Goal: Task Accomplishment & Management: Use online tool/utility

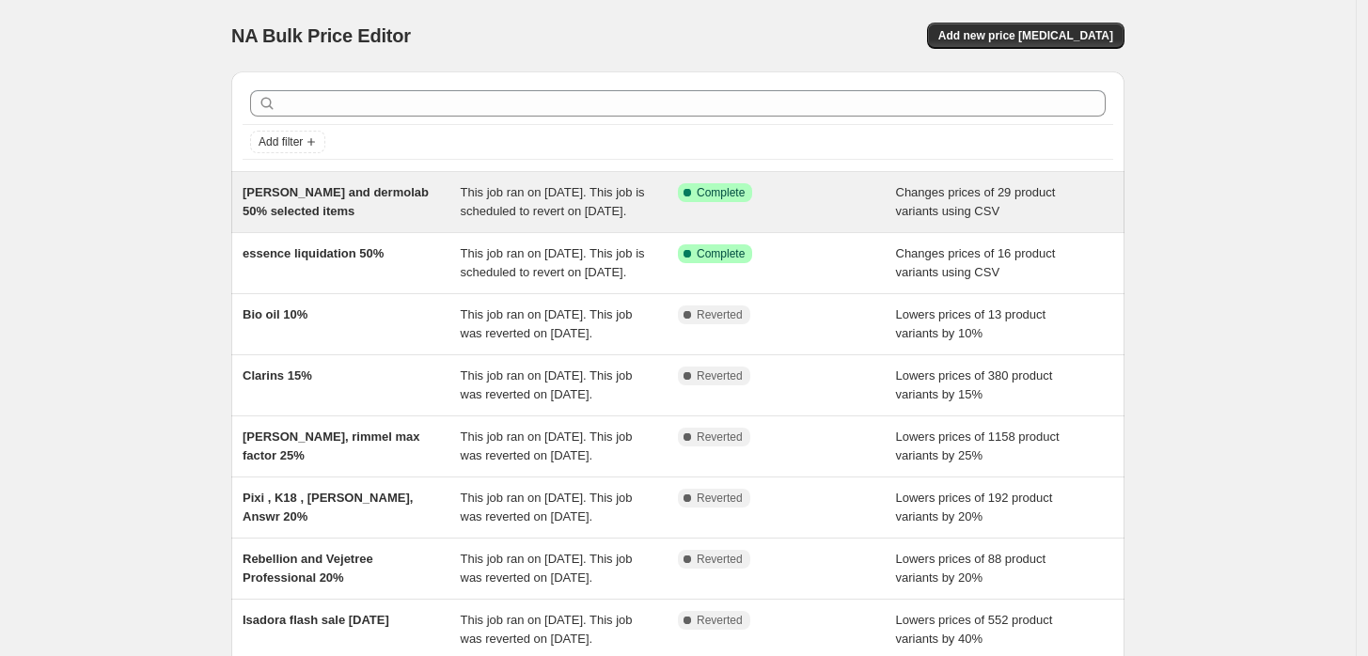
click at [379, 197] on span "[PERSON_NAME] and dermolab 50% selected items" at bounding box center [336, 201] width 186 height 33
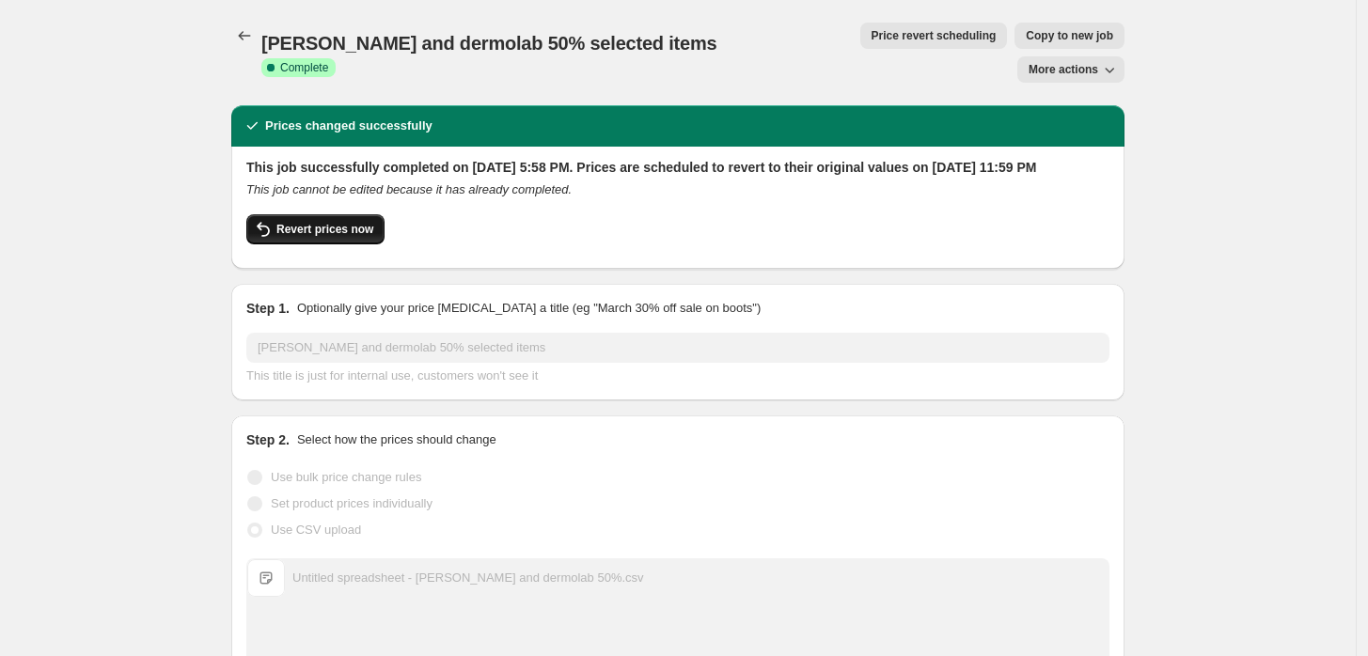
click at [352, 222] on span "Revert prices now" at bounding box center [324, 229] width 97 height 15
checkbox input "false"
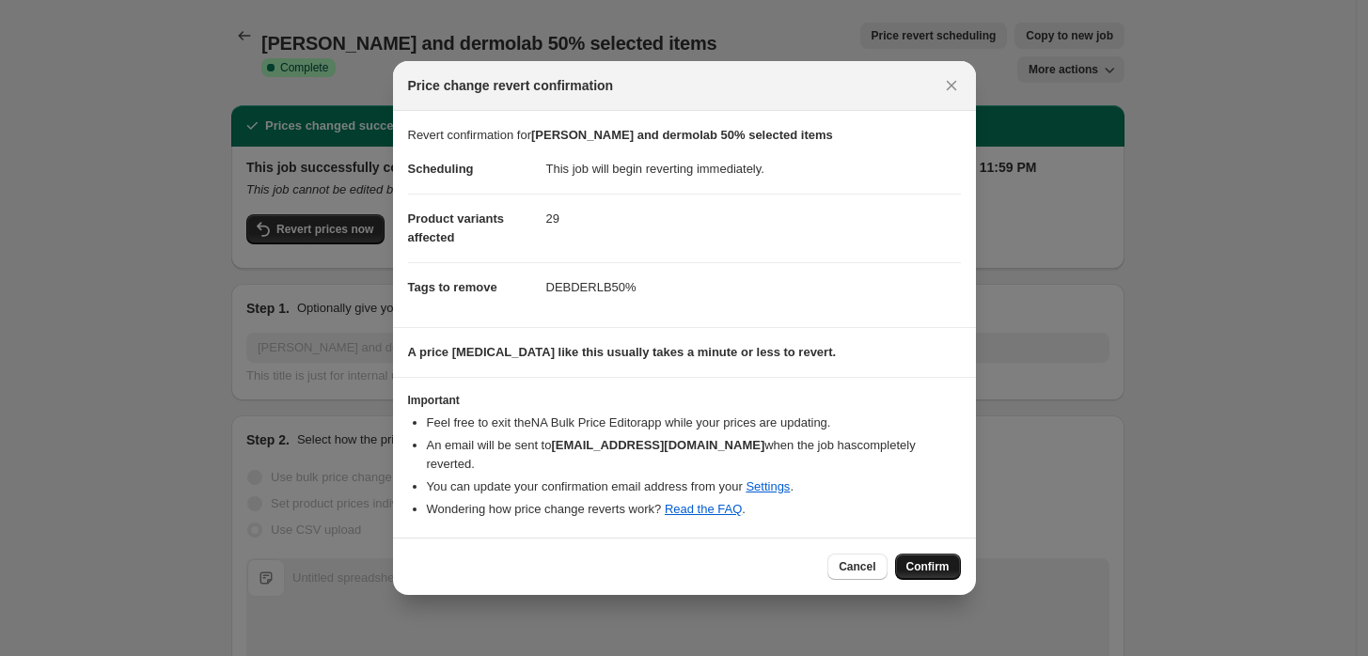
click at [920, 559] on span "Confirm" at bounding box center [927, 566] width 43 height 15
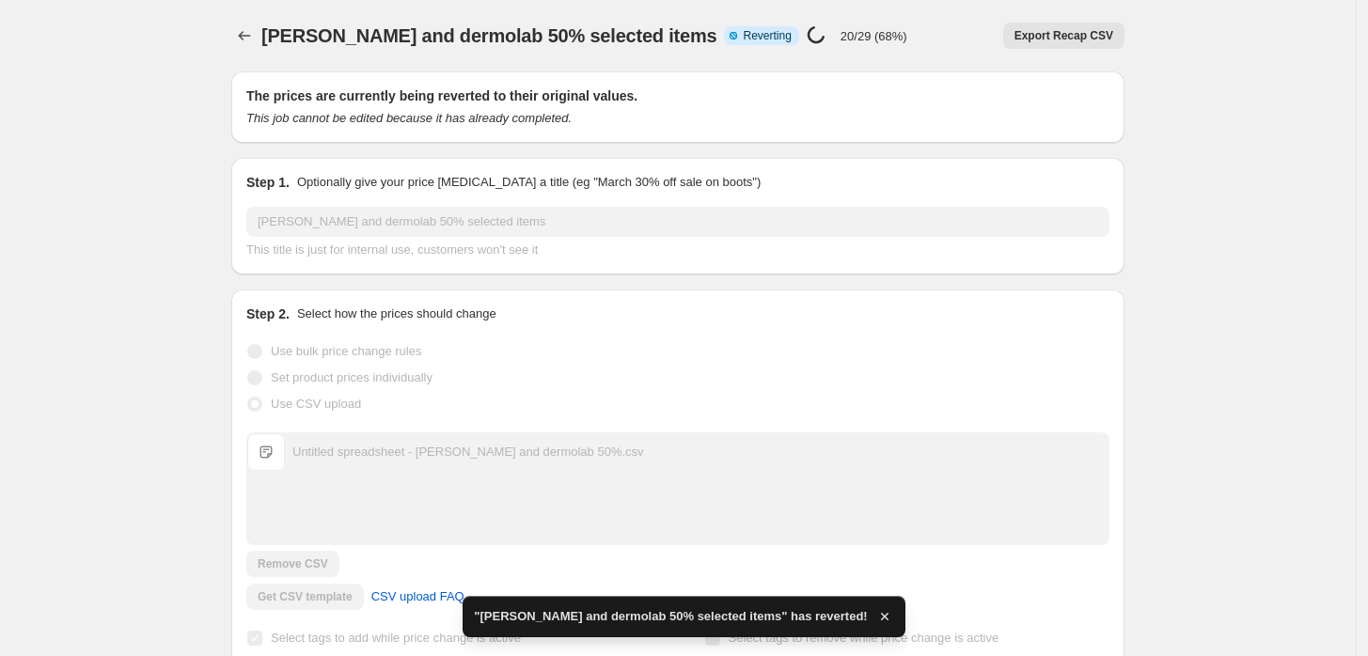
checkbox input "true"
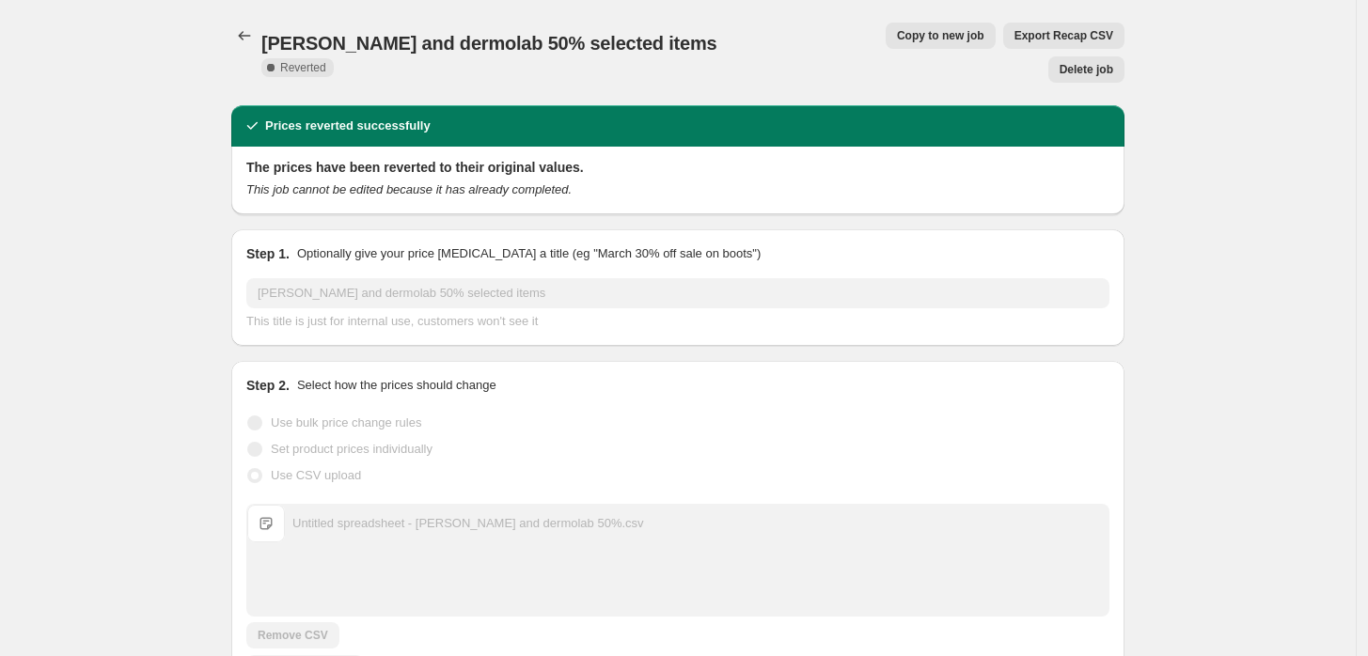
click at [897, 35] on span "Copy to new job" at bounding box center [940, 35] width 87 height 15
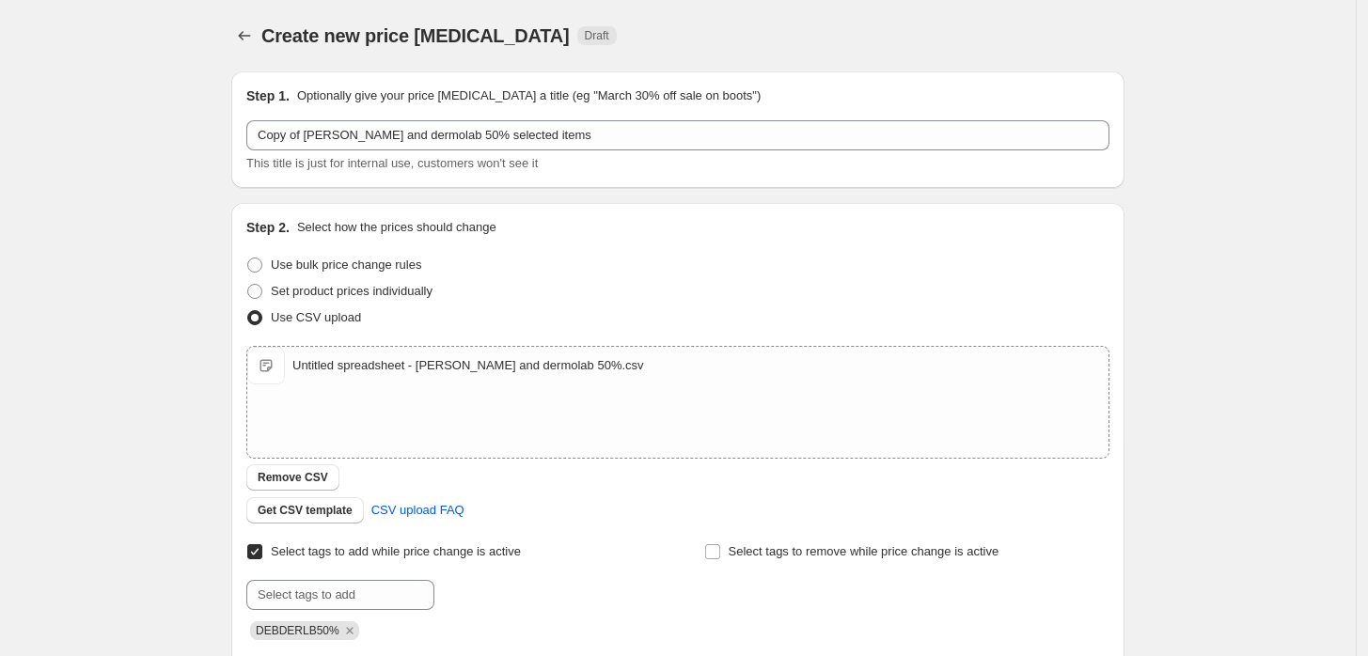
scroll to position [320, 0]
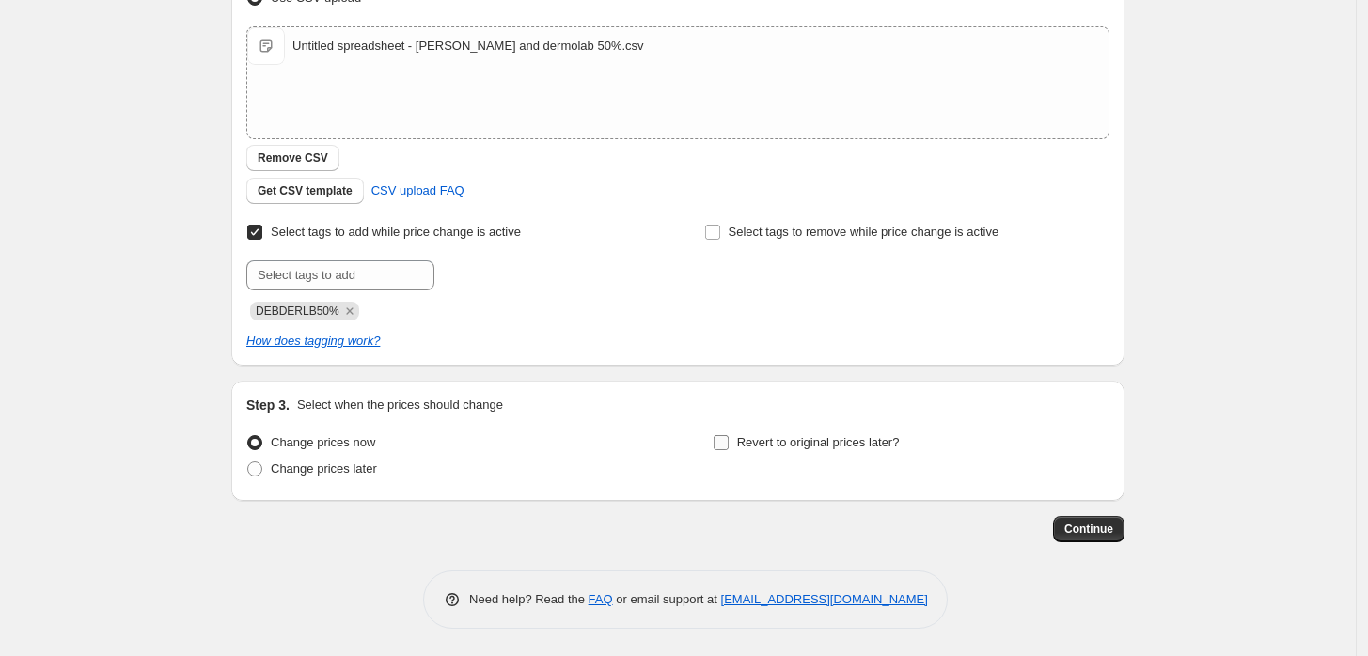
click at [729, 439] on input "Revert to original prices later?" at bounding box center [720, 442] width 15 height 15
checkbox input "true"
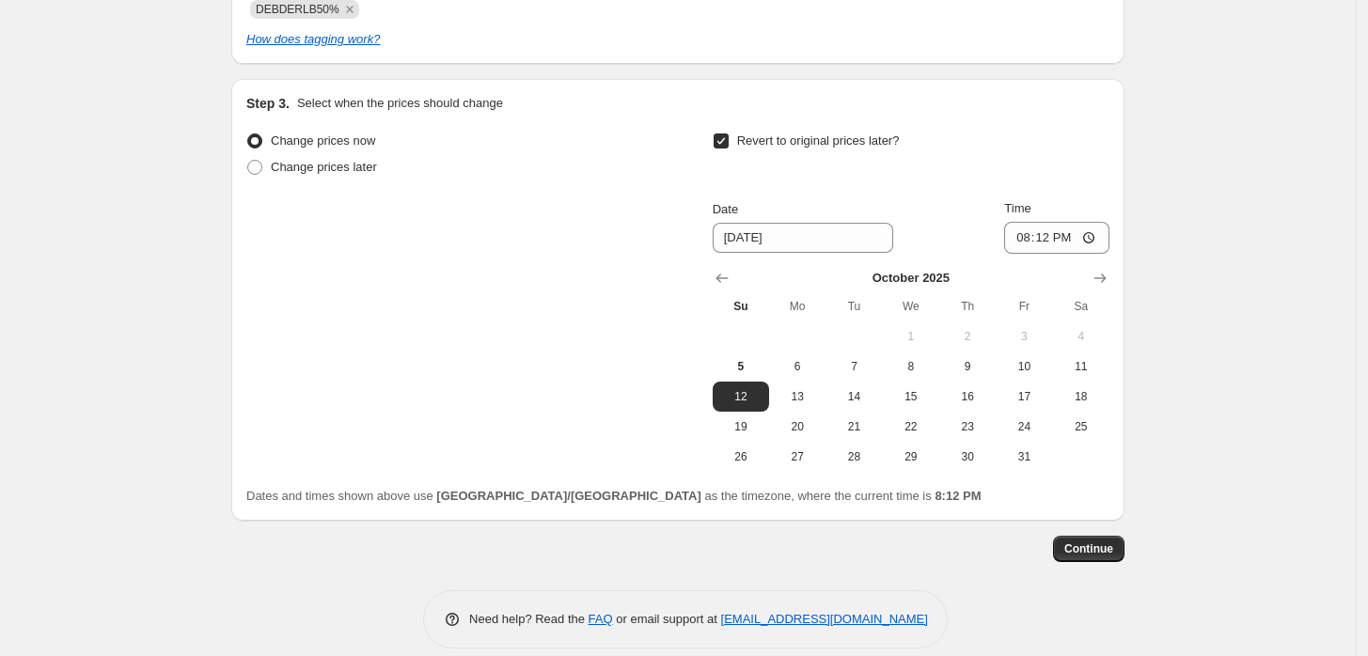
scroll to position [632, 0]
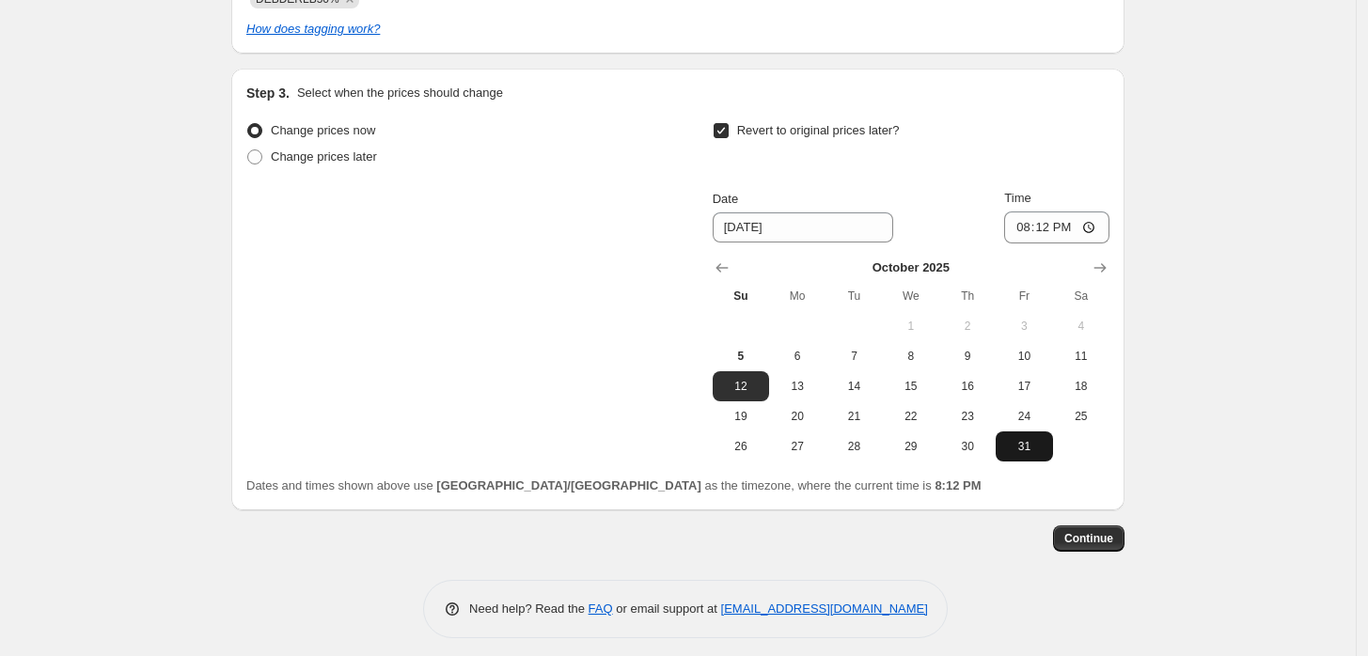
click at [1022, 453] on button "31" at bounding box center [1023, 446] width 56 height 30
type input "[DATE]"
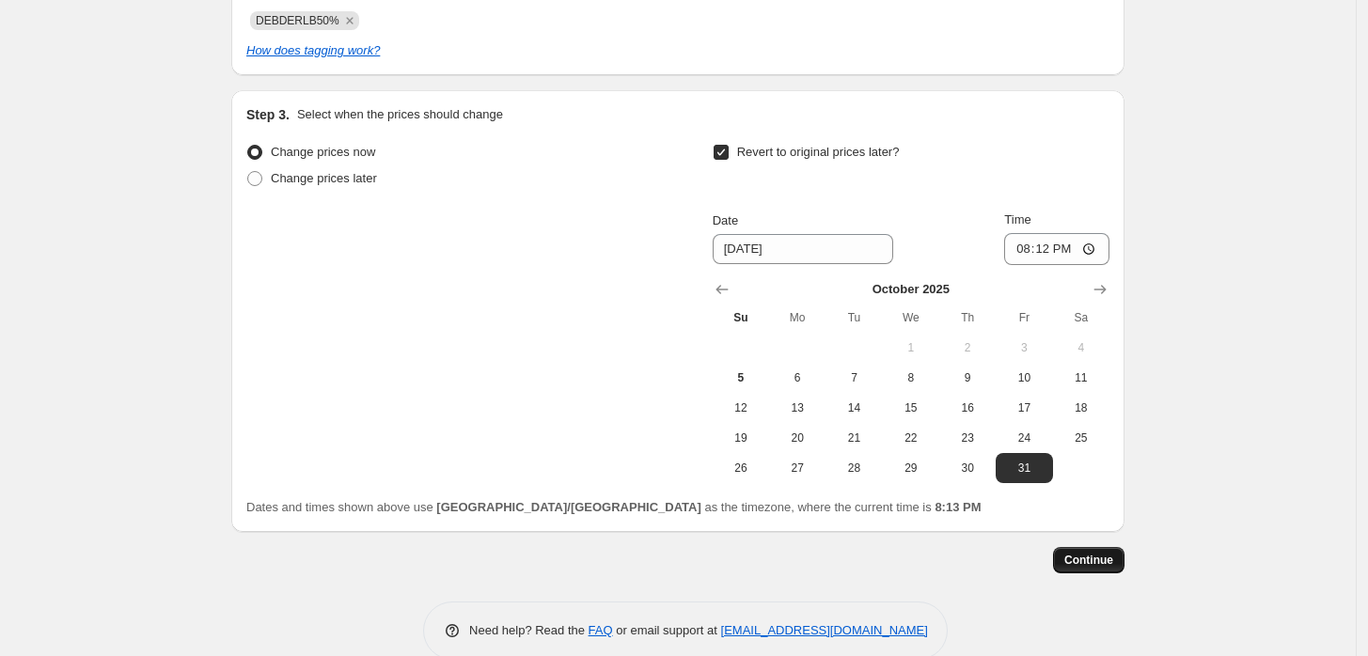
scroll to position [641, 0]
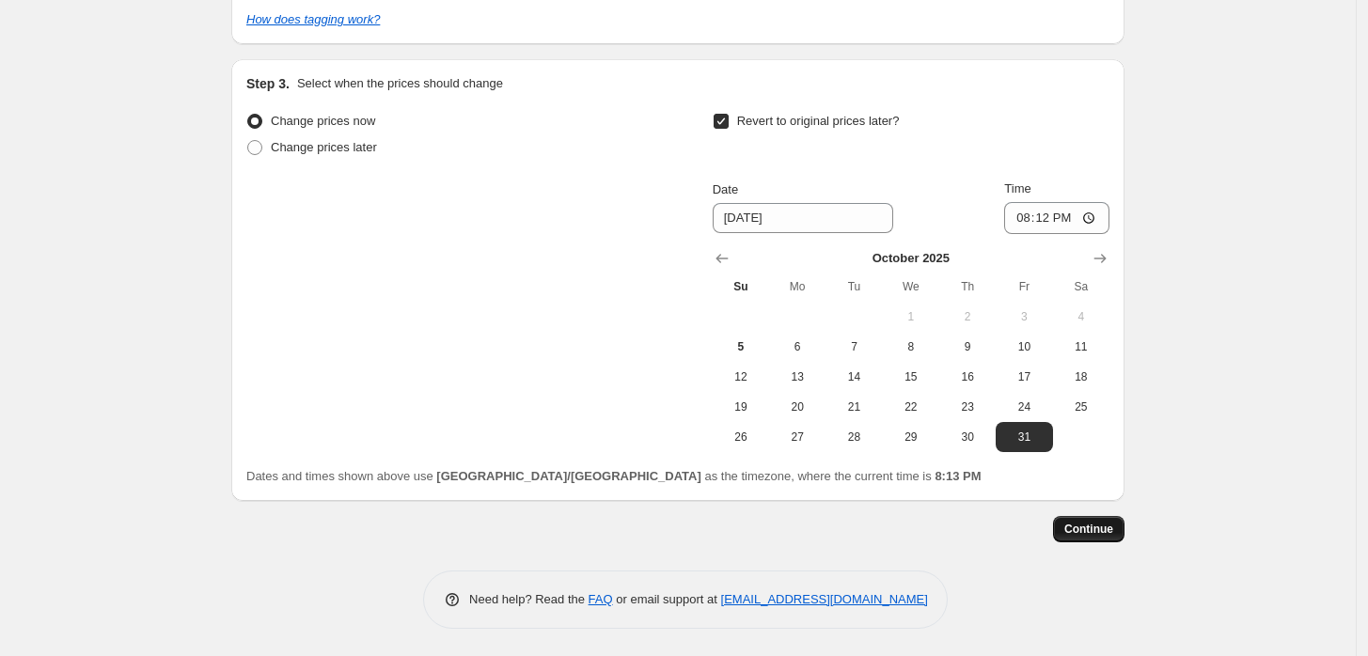
click at [1089, 535] on span "Continue" at bounding box center [1088, 529] width 49 height 15
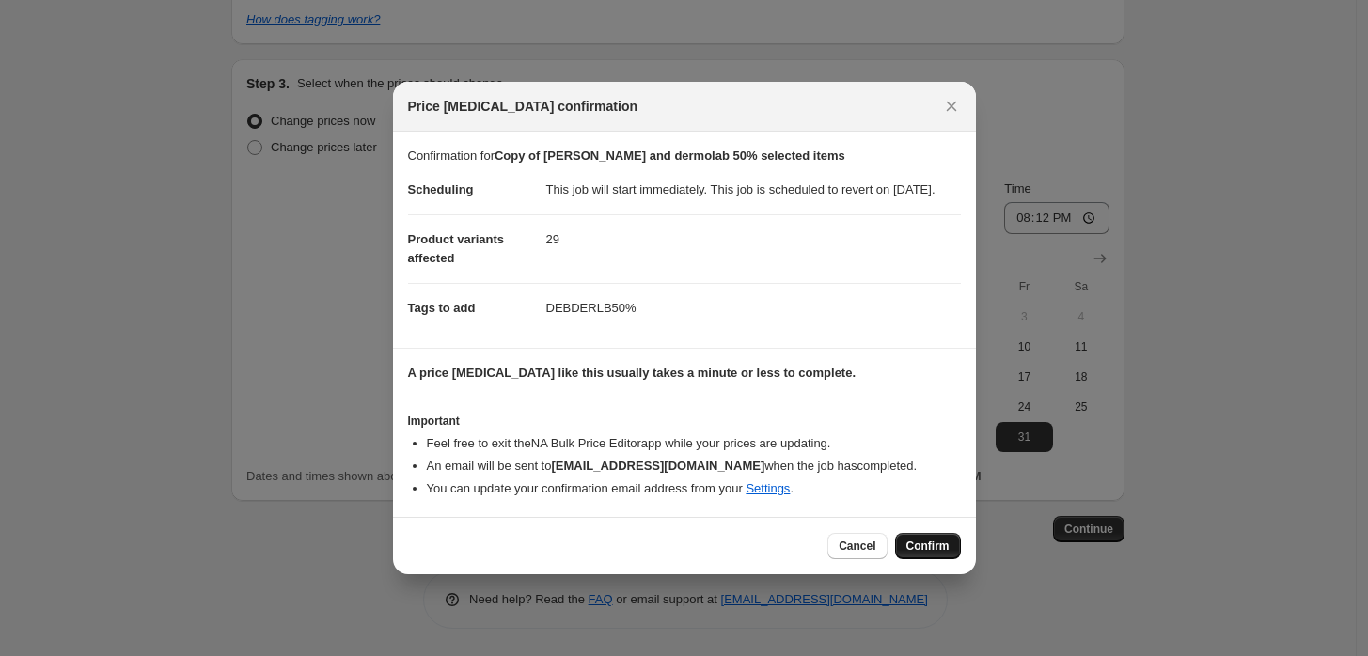
click at [912, 554] on span "Confirm" at bounding box center [927, 546] width 43 height 15
